Goal: Information Seeking & Learning: Learn about a topic

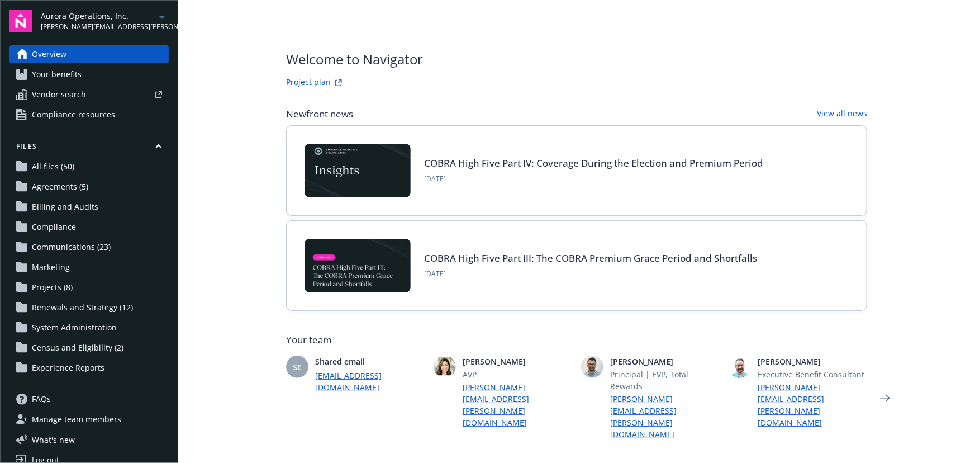
click at [49, 244] on span "Communications (23)" at bounding box center [71, 247] width 79 height 18
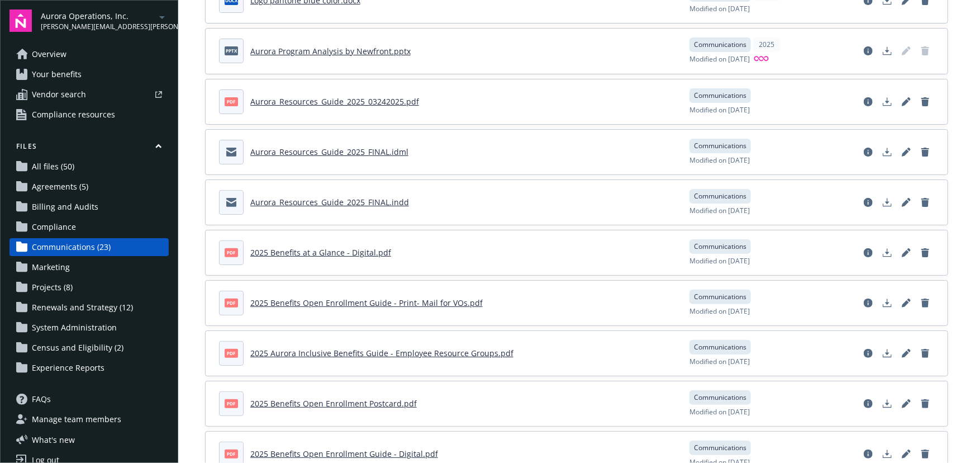
scroll to position [152, 0]
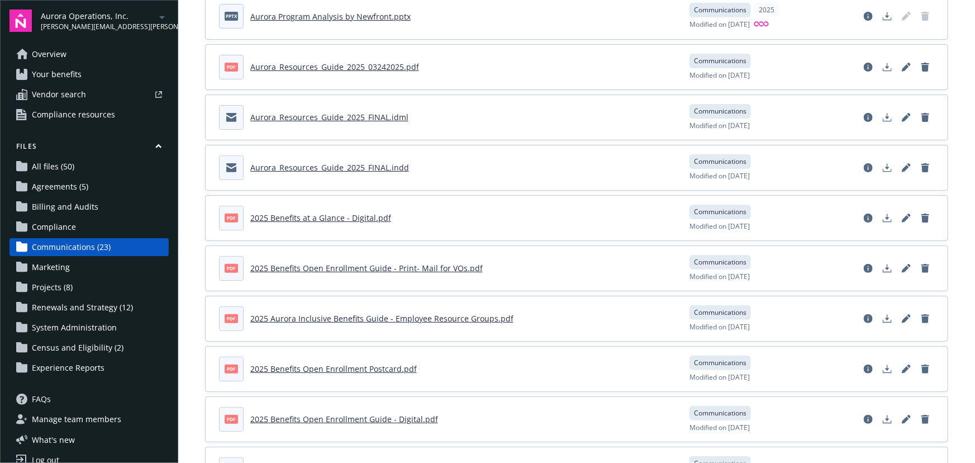
click at [341, 369] on link "2025 Benefits Open Enrollment Postcard.pdf" at bounding box center [333, 368] width 166 height 11
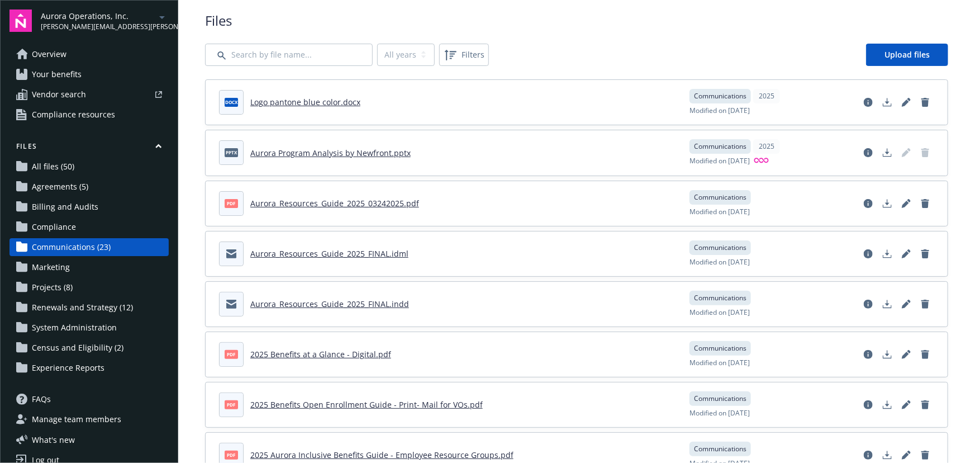
scroll to position [0, 0]
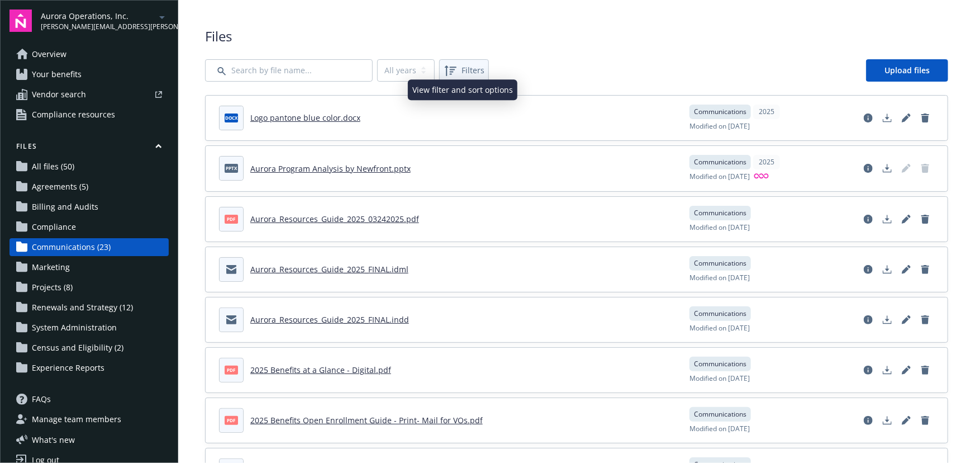
click at [467, 61] on div "Filters" at bounding box center [463, 70] width 45 height 18
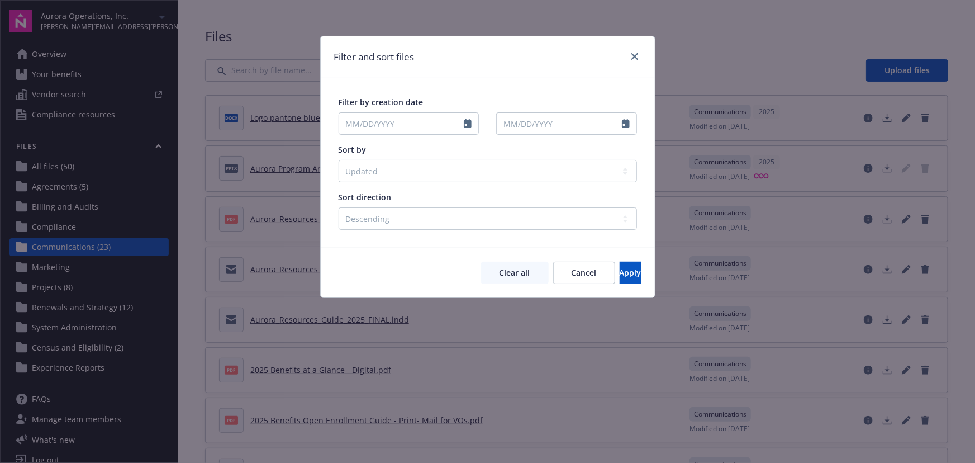
click at [408, 183] on div "Filter by creation date – Sort by Created Updated File name Status Sort directi…" at bounding box center [488, 163] width 298 height 134
click at [407, 180] on select "Created Updated File name Status" at bounding box center [488, 171] width 298 height 22
click at [397, 174] on select "Created Updated File name Status" at bounding box center [488, 171] width 298 height 22
click at [397, 173] on select "Created Updated File name Status" at bounding box center [488, 171] width 298 height 22
click at [365, 180] on select "Created Updated File name Status" at bounding box center [488, 171] width 298 height 22
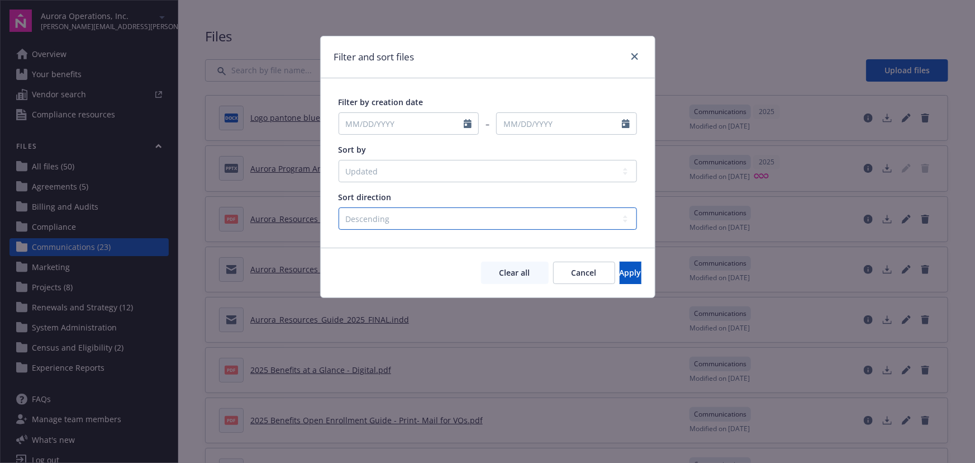
click at [364, 216] on select "Ascending Descending" at bounding box center [488, 218] width 298 height 22
click at [372, 164] on select "Created Updated File name Status" at bounding box center [488, 171] width 298 height 22
select select "filename"
click at [339, 160] on select "Created Updated File name Status" at bounding box center [488, 171] width 298 height 22
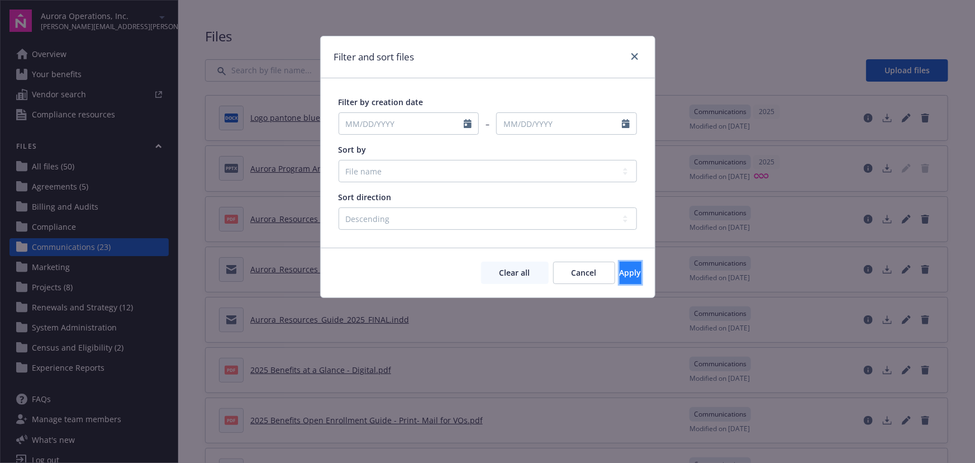
click at [620, 268] on button "Apply" at bounding box center [631, 272] width 22 height 22
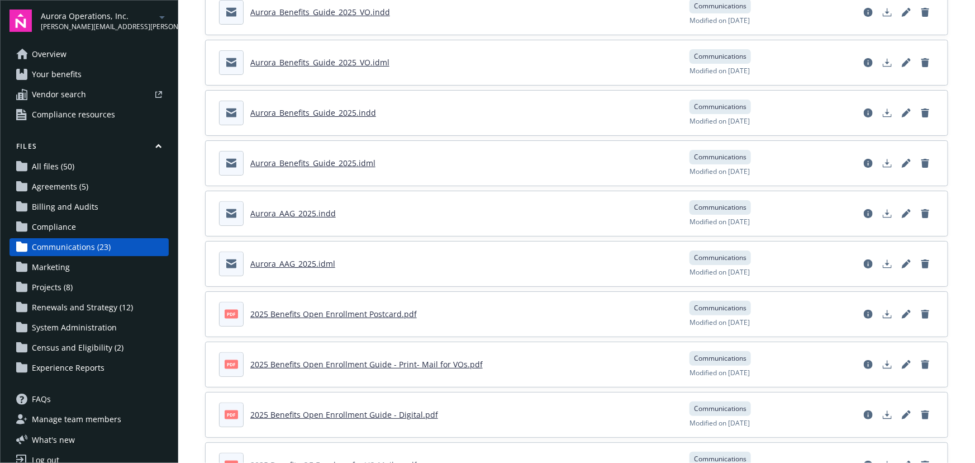
scroll to position [609, 0]
click at [199, 354] on div "Files All years 2025 Filters Upload files docx Logo pantone blue color.docx Com…" at bounding box center [576, 28] width 797 height 1274
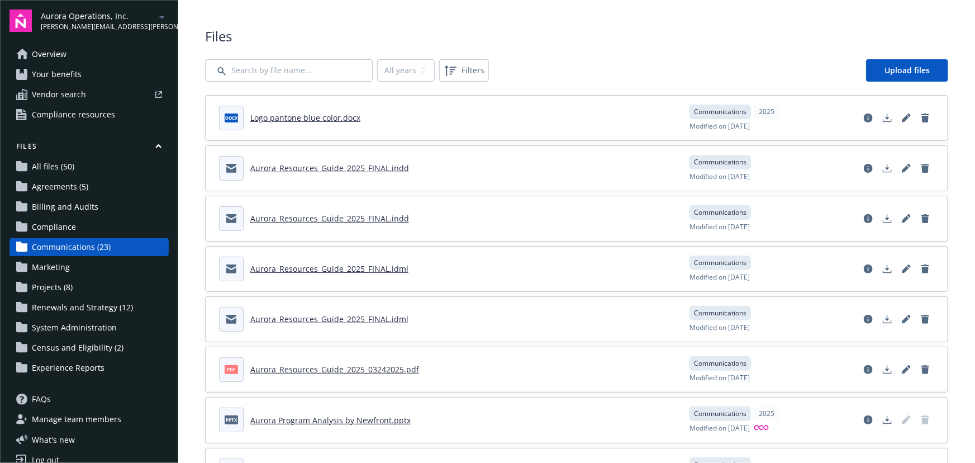
scroll to position [0, 0]
click at [268, 120] on link "Logo pantone blue color.docx" at bounding box center [305, 117] width 110 height 11
click at [264, 69] on input "Search by file name..." at bounding box center [289, 70] width 168 height 22
click at [70, 161] on span "All files (50)" at bounding box center [53, 167] width 42 height 18
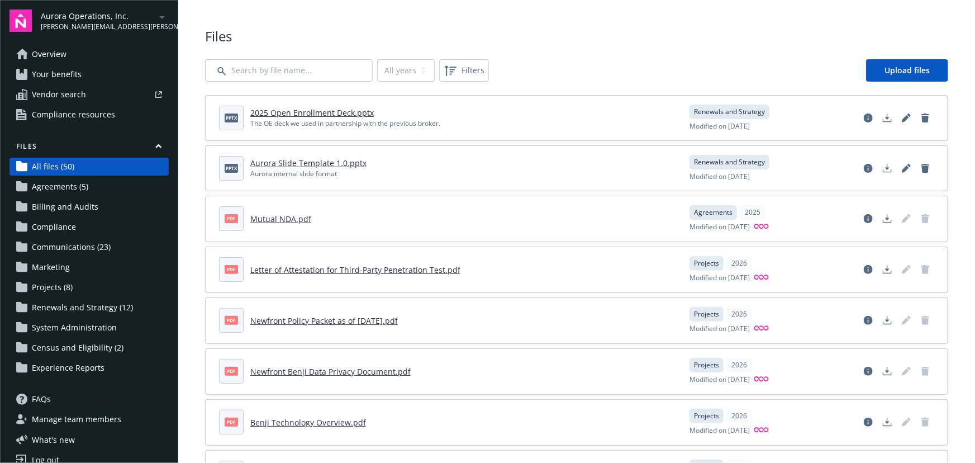
click at [298, 110] on link "2025 Open Enrollment Deck.pptx" at bounding box center [311, 112] width 123 height 11
